Goal: Transaction & Acquisition: Purchase product/service

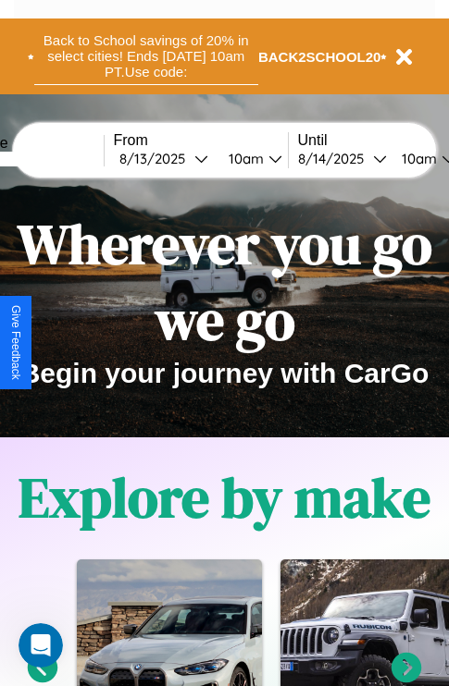
click at [145, 56] on button "Back to School savings of 20% in select cities! Ends [DATE] 10am PT. Use code:" at bounding box center [146, 56] width 224 height 57
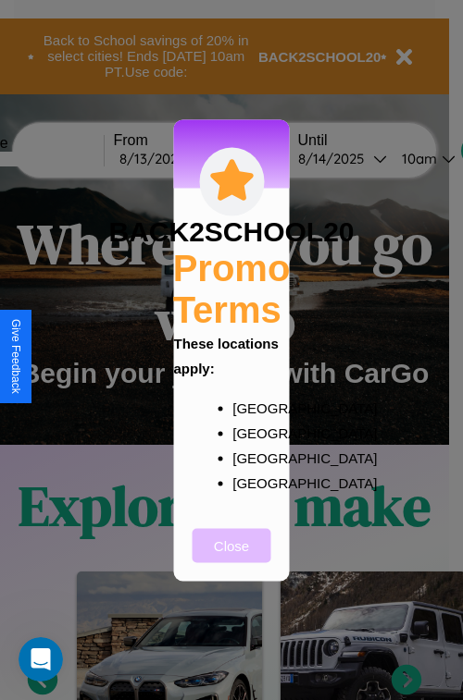
click at [231, 558] on button "Close" at bounding box center [231, 545] width 79 height 34
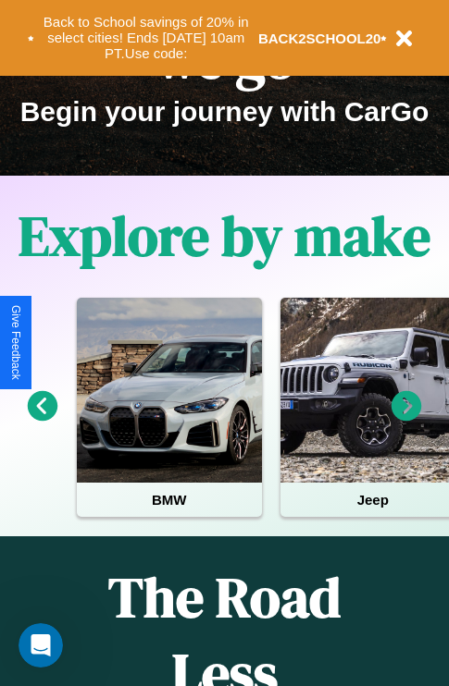
scroll to position [285, 0]
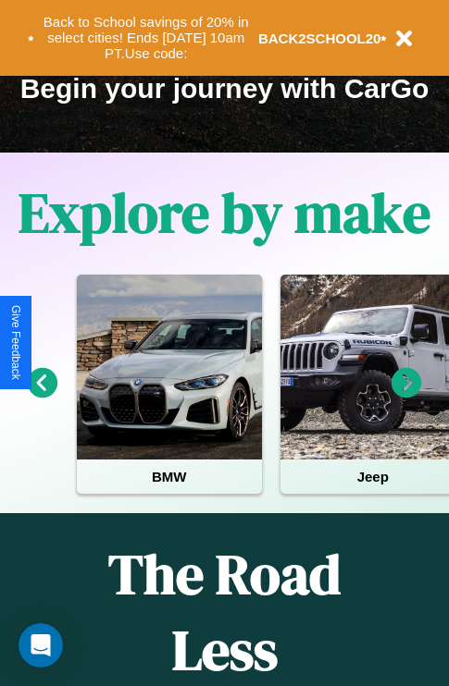
click at [406, 396] on icon at bounding box center [406, 383] width 31 height 31
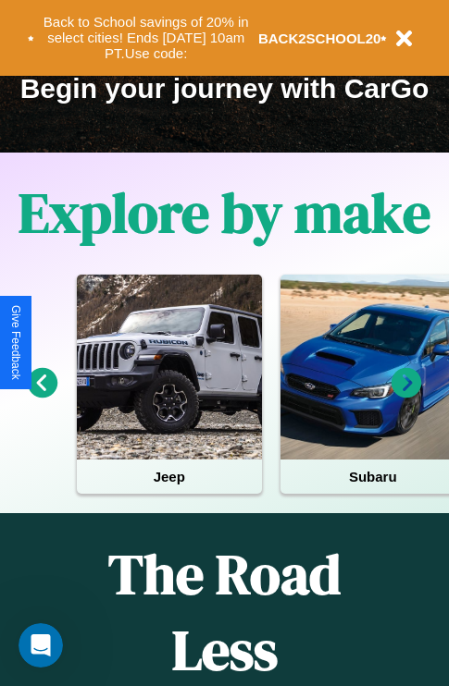
click at [406, 396] on icon at bounding box center [406, 383] width 31 height 31
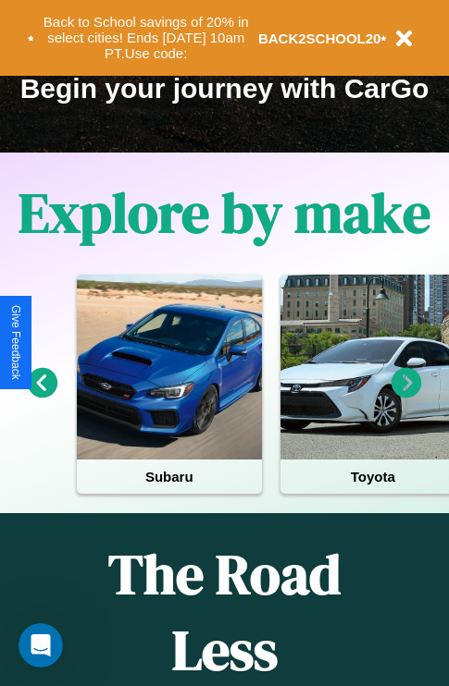
click at [42, 396] on icon at bounding box center [43, 383] width 31 height 31
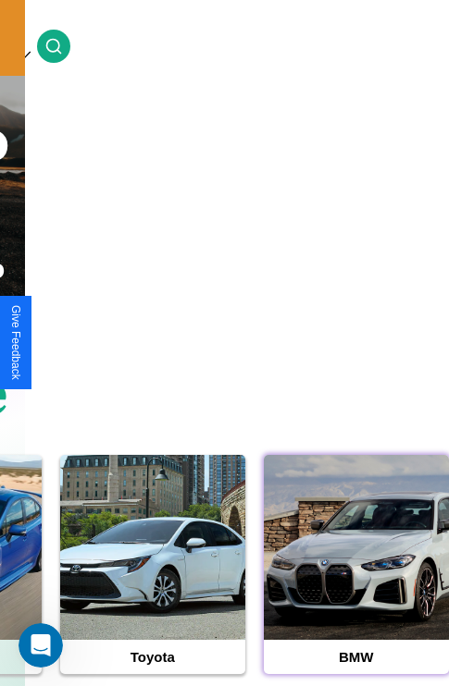
click at [355, 576] on div at bounding box center [356, 547] width 185 height 185
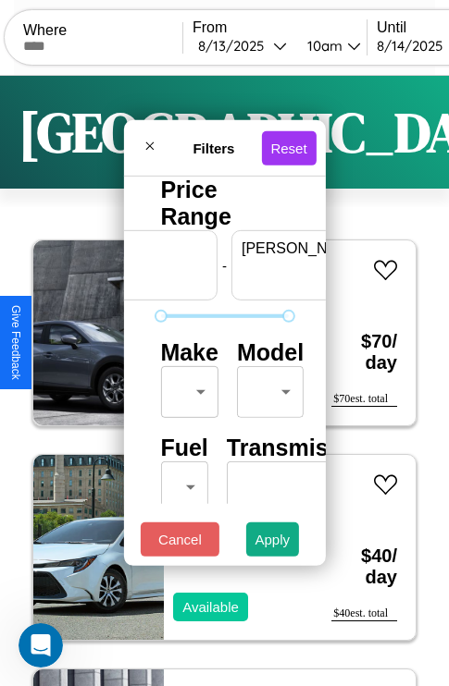
scroll to position [0, 115]
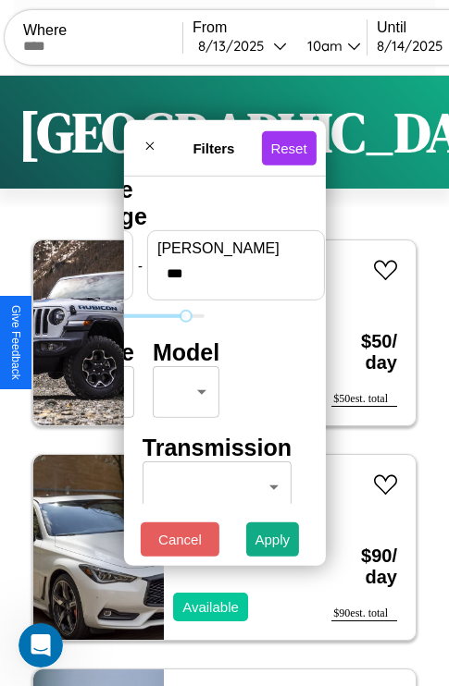
type input "***"
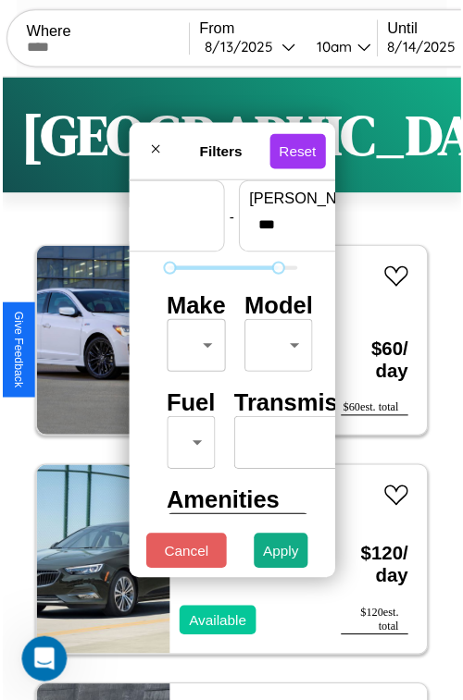
scroll to position [55, 0]
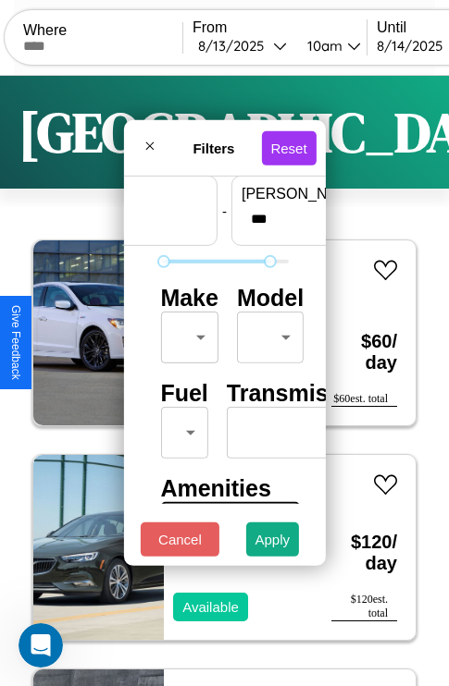
type input "**"
click at [186, 333] on body "CarGo Where From 8 / 13 / 2025 10am Until 8 / 14 / 2025 10am Become a Host Logi…" at bounding box center [224, 381] width 449 height 763
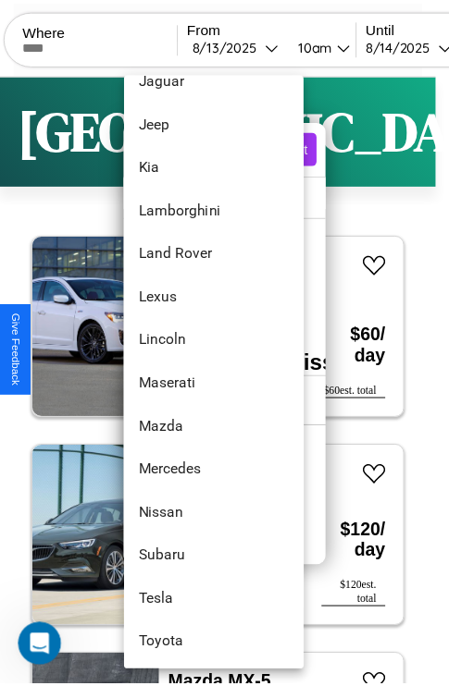
scroll to position [1002, 0]
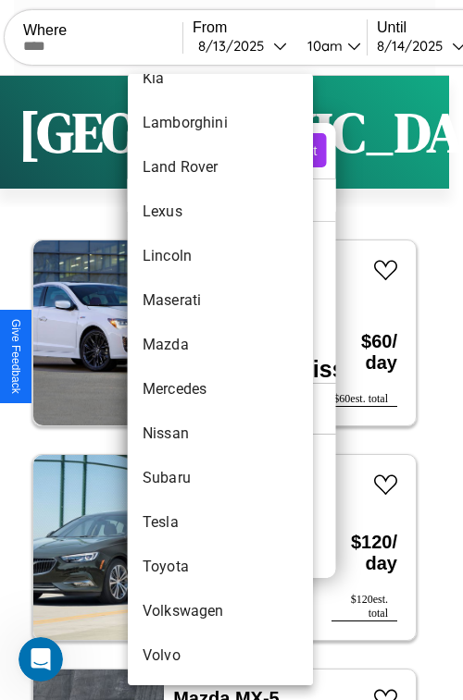
click at [185, 612] on li "Volkswagen" at bounding box center [220, 611] width 185 height 44
type input "**********"
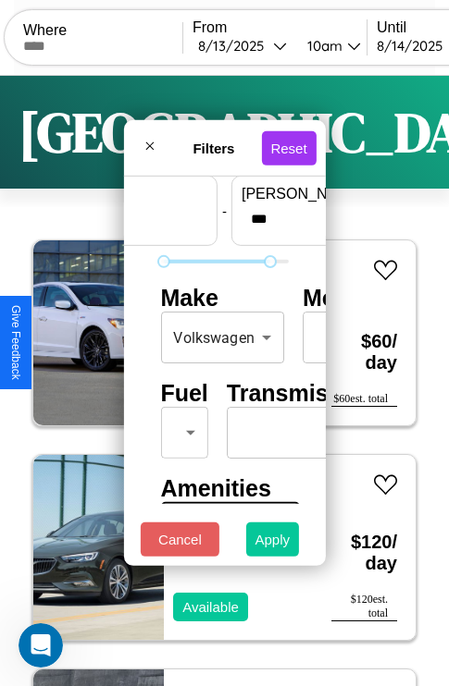
click at [273, 544] on button "Apply" at bounding box center [273, 540] width 54 height 34
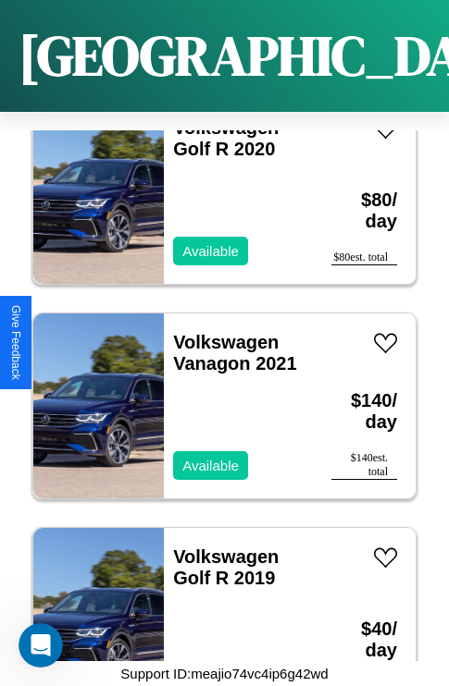
scroll to position [284, 0]
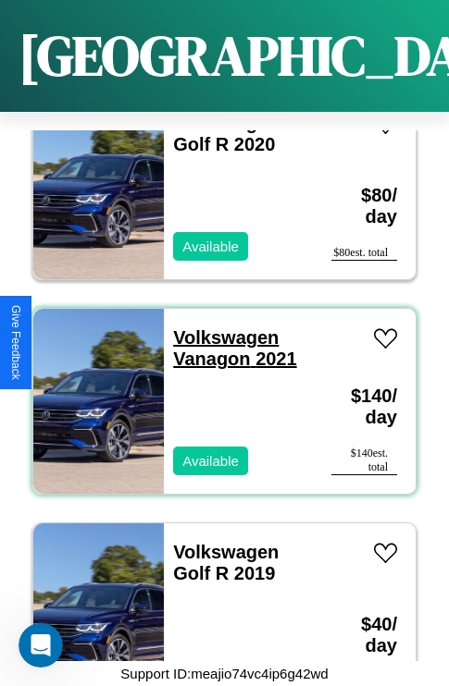
click at [220, 327] on link "Volkswagen Vanagon 2021" at bounding box center [234, 348] width 123 height 42
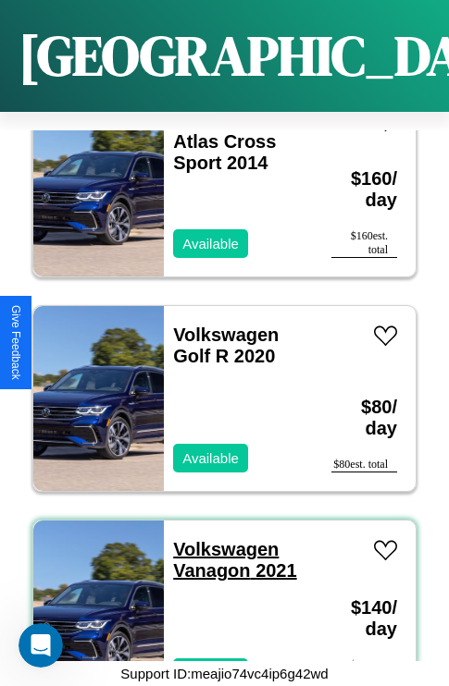
scroll to position [69, 0]
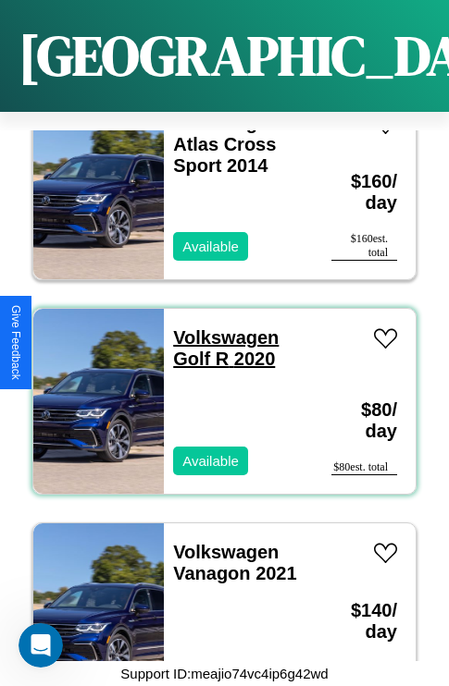
click at [220, 327] on link "Volkswagen Golf R 2020" at bounding box center [225, 348] width 105 height 42
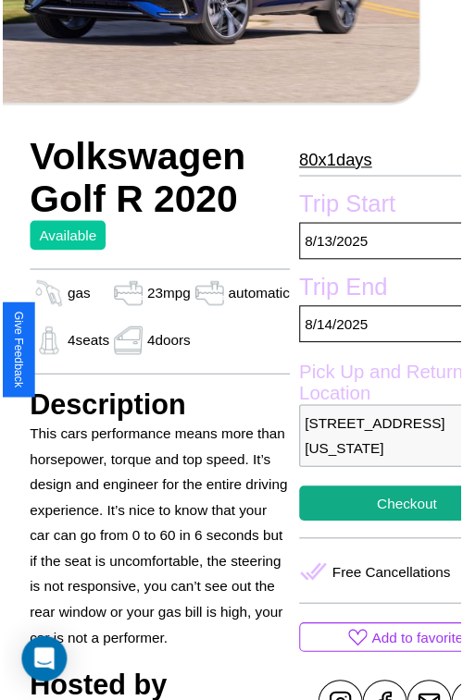
scroll to position [592, 78]
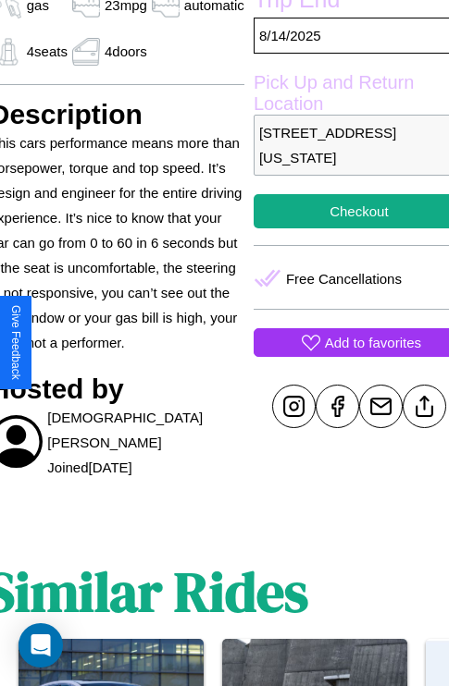
click at [343, 342] on p "Add to favorites" at bounding box center [373, 342] width 96 height 25
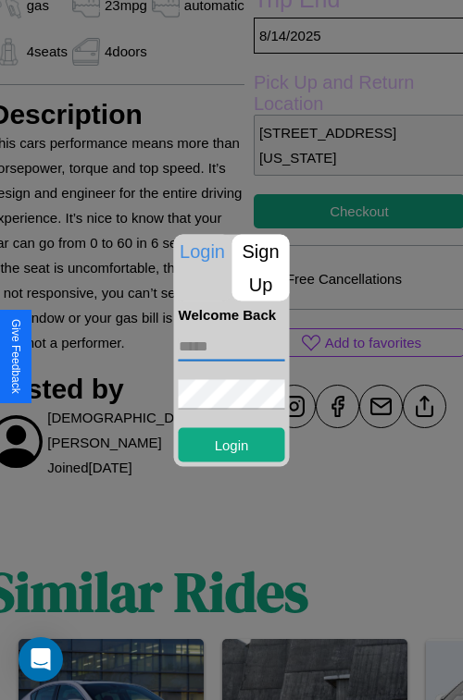
click at [231, 350] on input "text" at bounding box center [232, 346] width 106 height 30
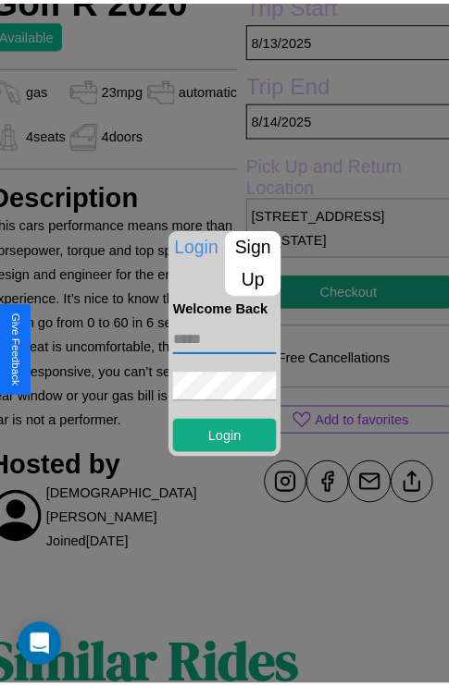
scroll to position [453, 78]
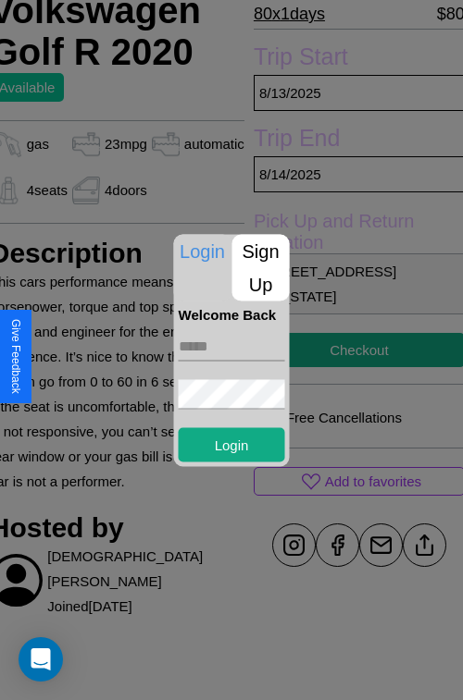
click at [343, 350] on div at bounding box center [231, 350] width 463 height 700
